Goal: Task Accomplishment & Management: Complete application form

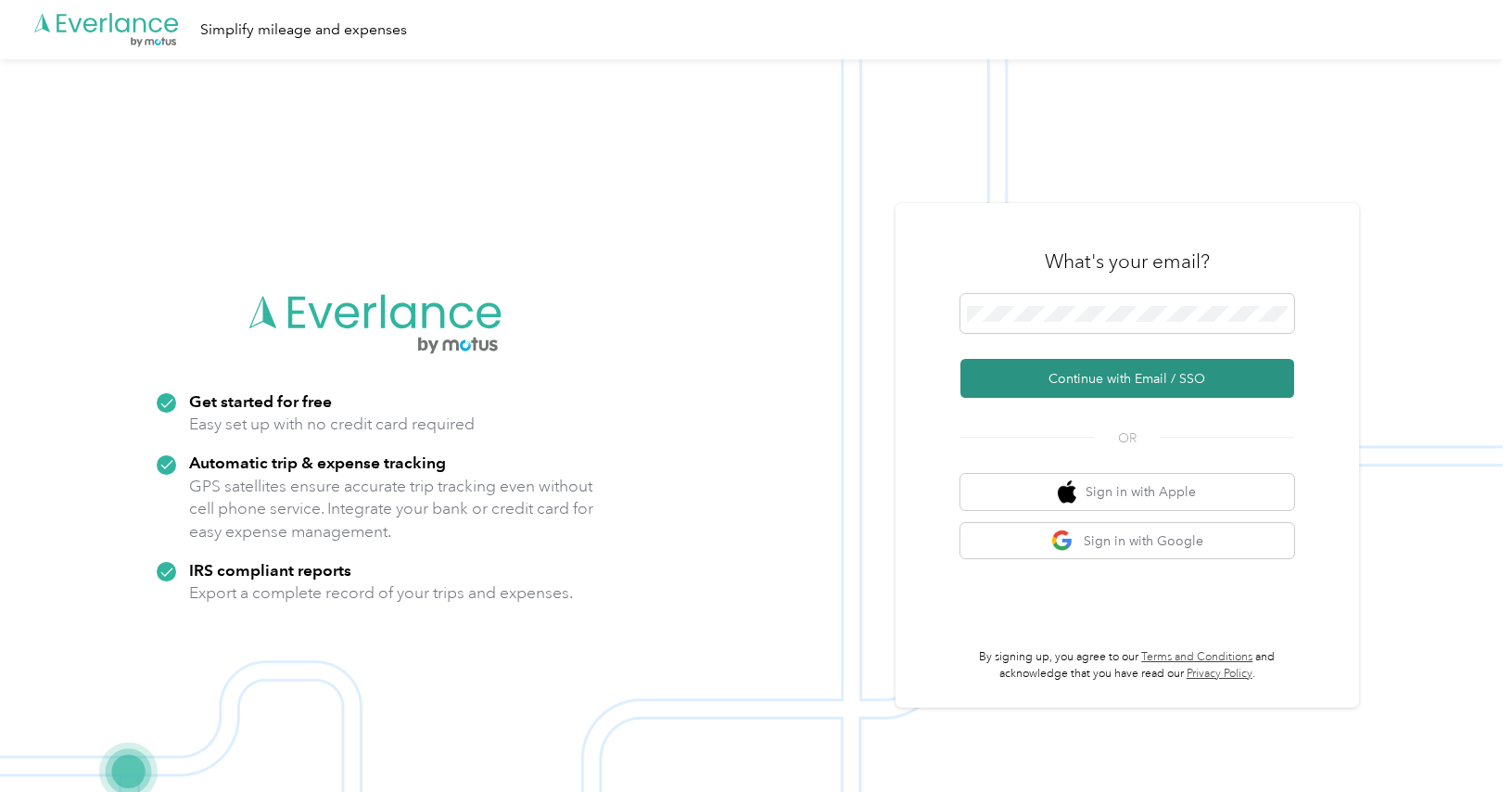
click at [1120, 378] on button "Continue with Email / SSO" at bounding box center [1127, 379] width 334 height 39
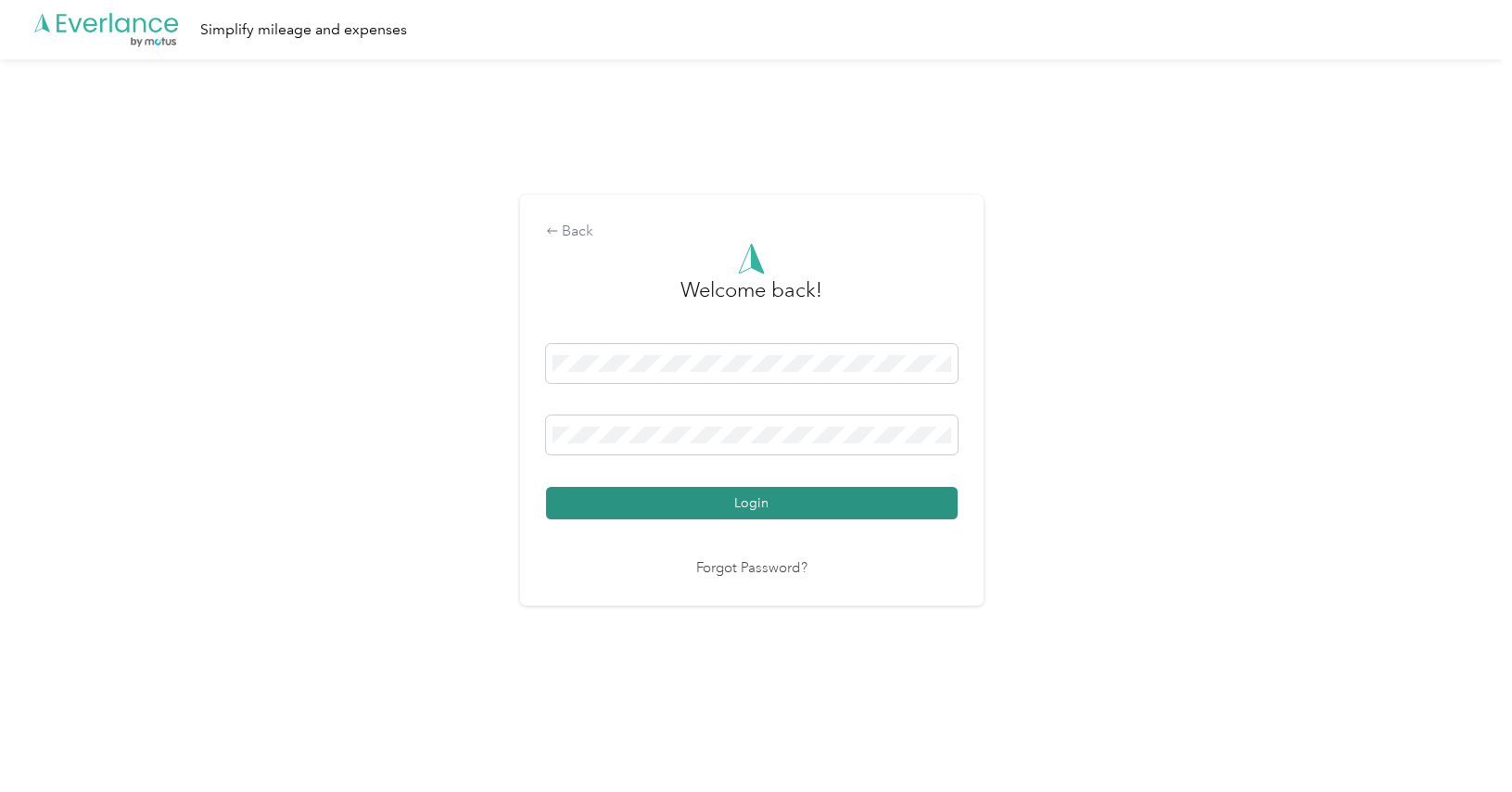
click at [818, 508] on button "Login" at bounding box center [751, 503] width 411 height 33
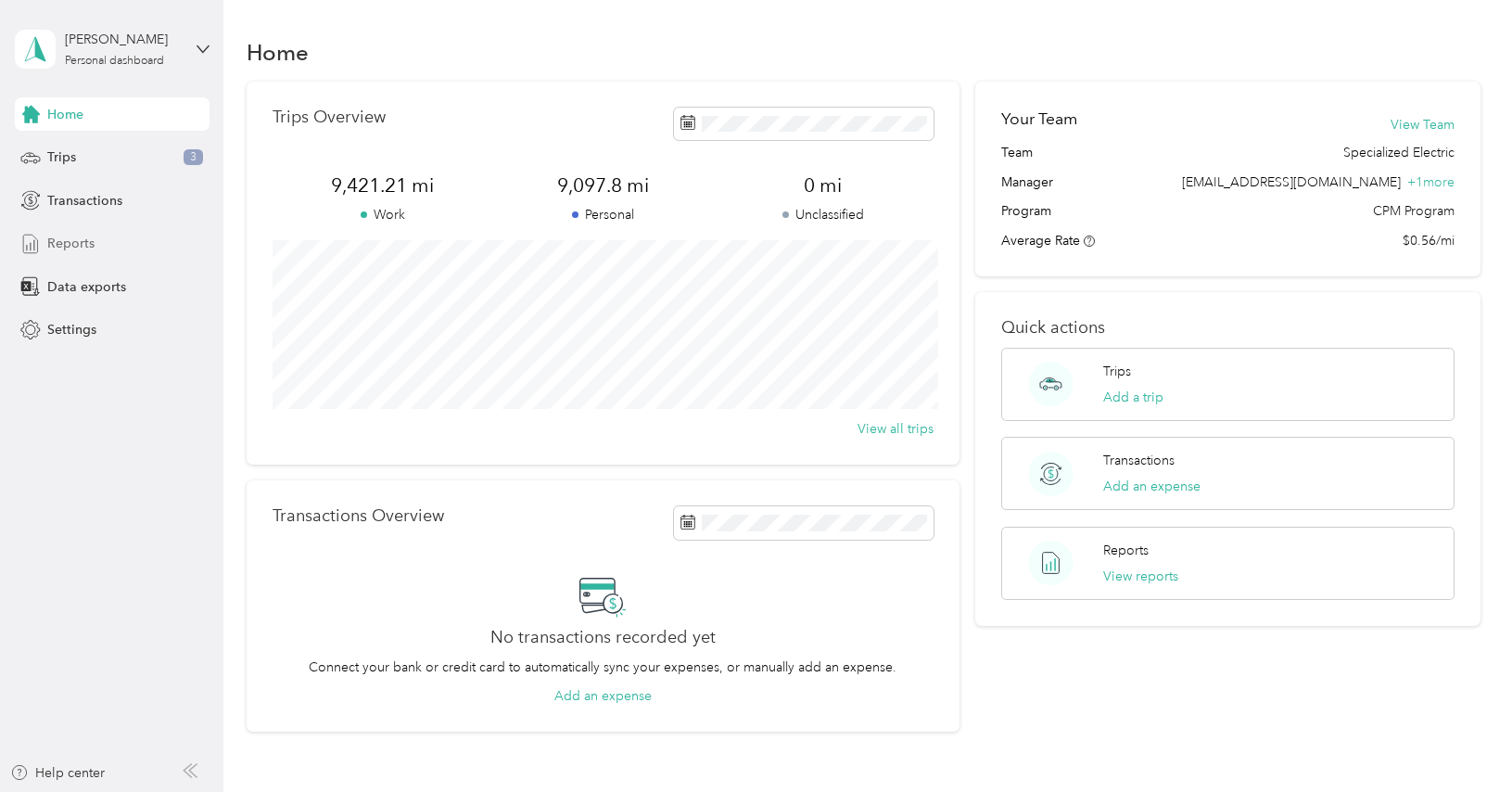
click at [94, 253] on div "Reports" at bounding box center [112, 244] width 195 height 34
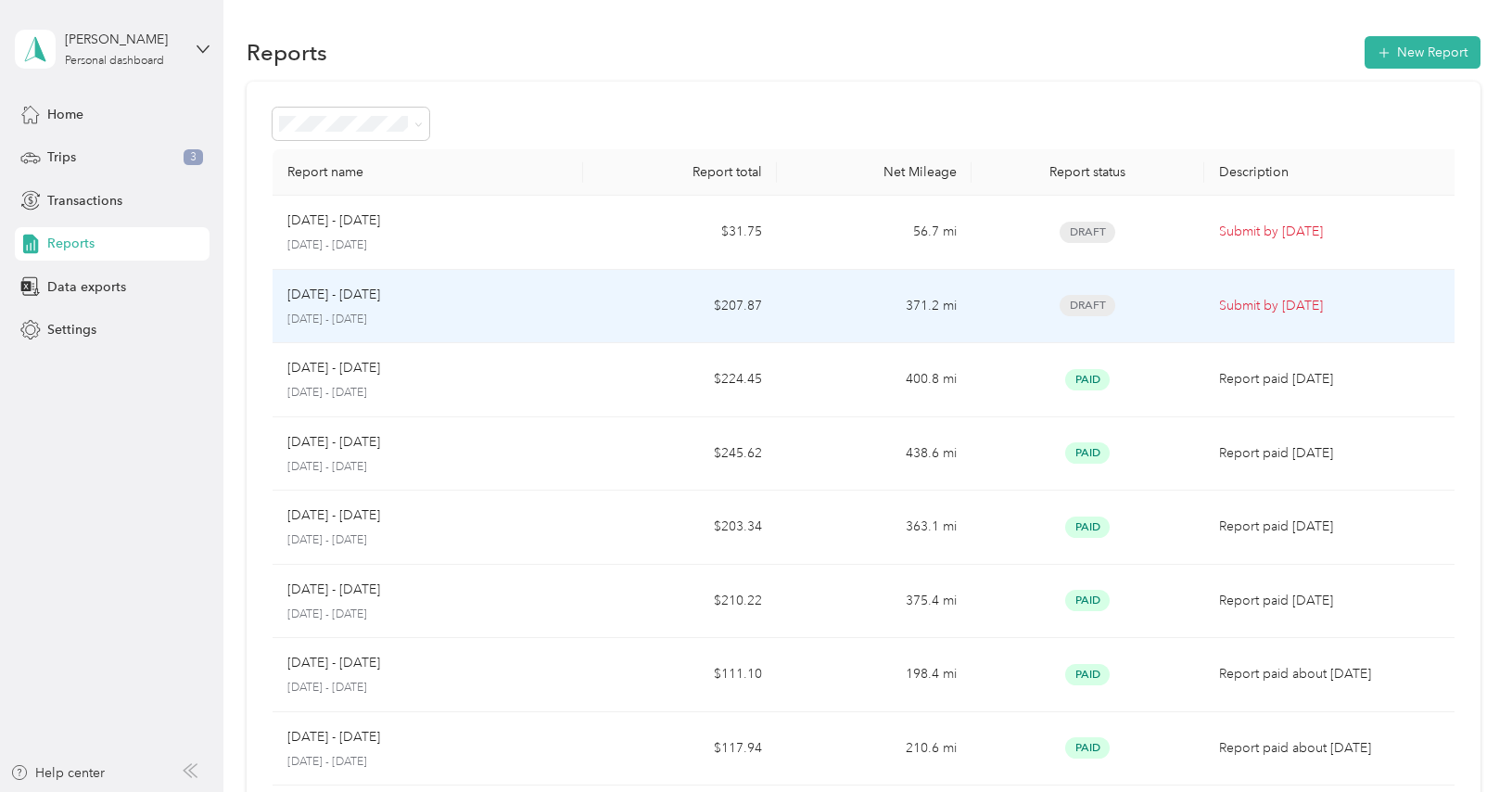
click at [541, 316] on p "[DATE] - [DATE]" at bounding box center [428, 321] width 281 height 17
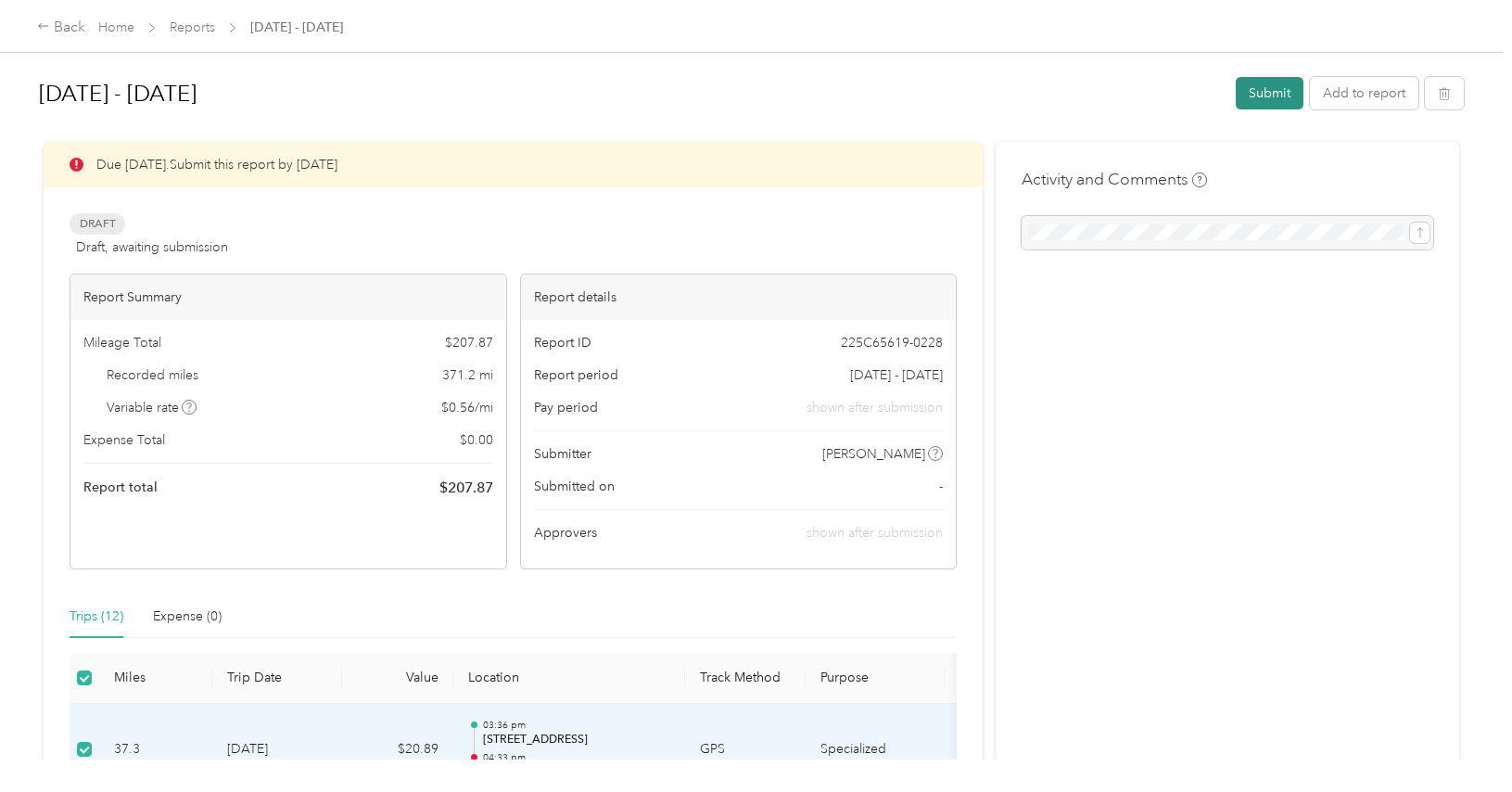
click at [1282, 97] on button "Submit" at bounding box center [1269, 93] width 67 height 33
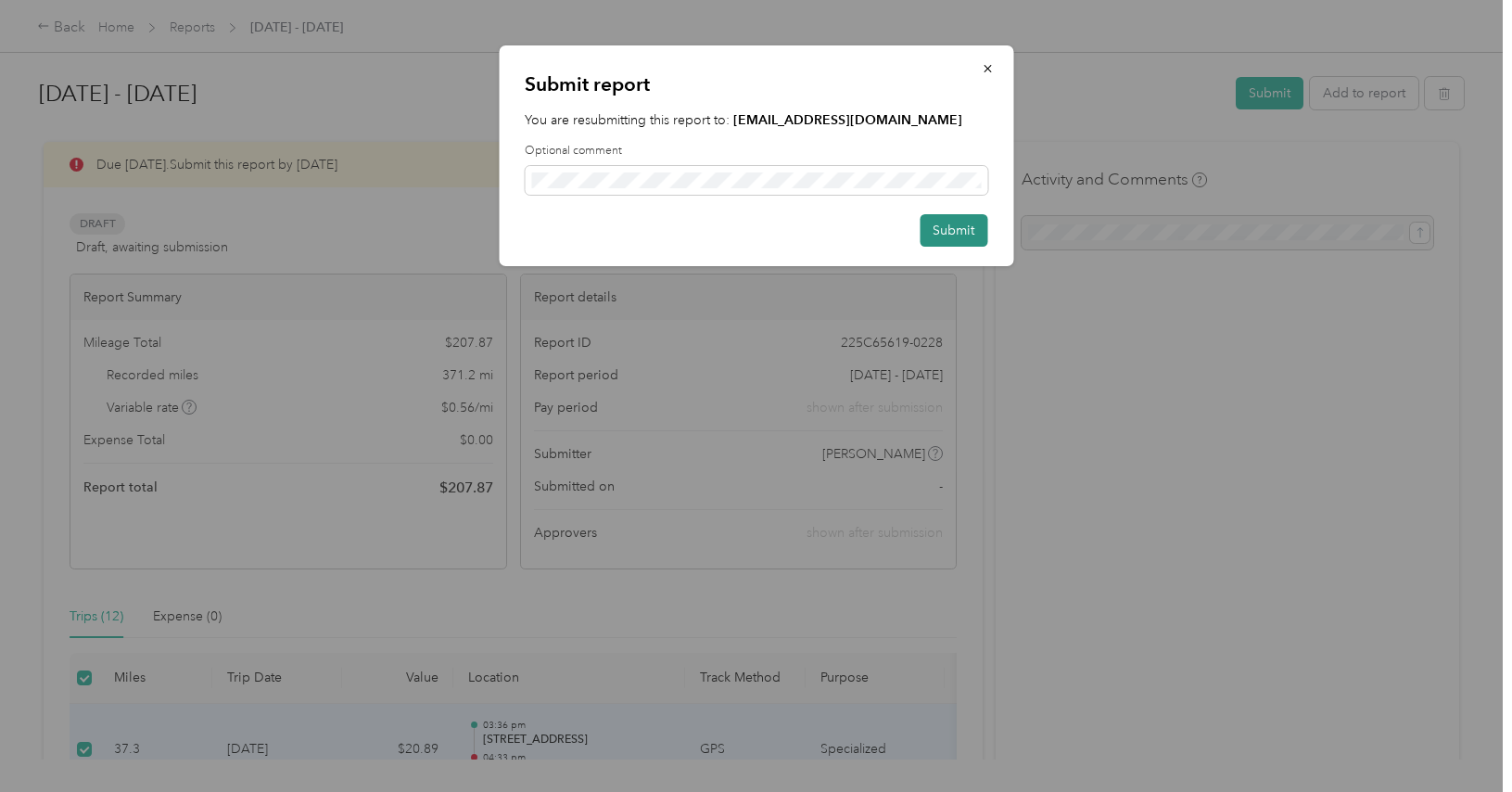
click at [940, 232] on button "Submit" at bounding box center [954, 231] width 67 height 33
